Goal: Task Accomplishment & Management: Manage account settings

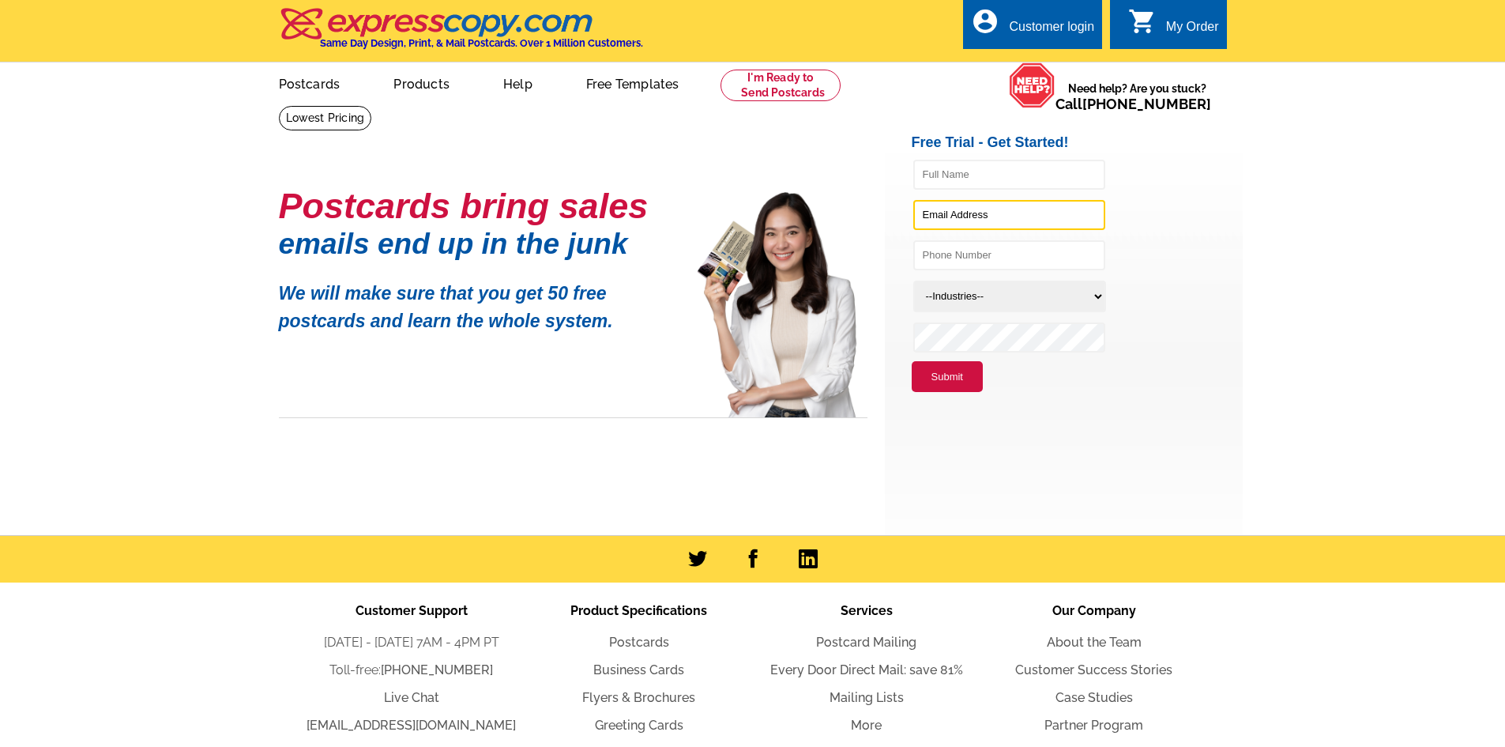
type input "[EMAIL_ADDRESS][DOMAIN_NAME]"
click at [1057, 32] on div "Customer login" at bounding box center [1051, 31] width 85 height 22
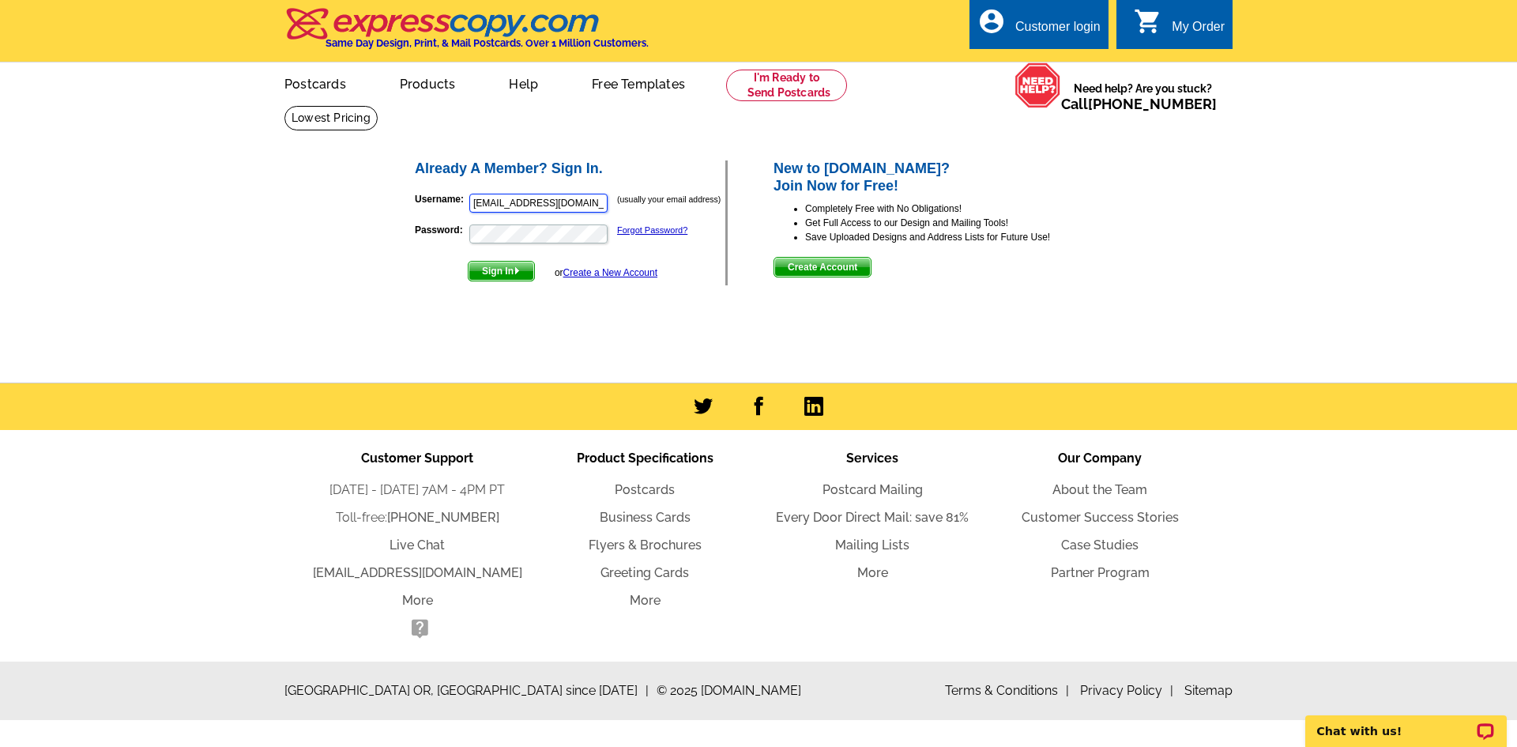
click at [569, 204] on input "[EMAIL_ADDRESS][DOMAIN_NAME]" at bounding box center [538, 203] width 138 height 19
type input "DPawlowicz@remax.net"
click at [483, 269] on span "Sign In" at bounding box center [502, 271] width 66 height 19
